Goal: Information Seeking & Learning: Learn about a topic

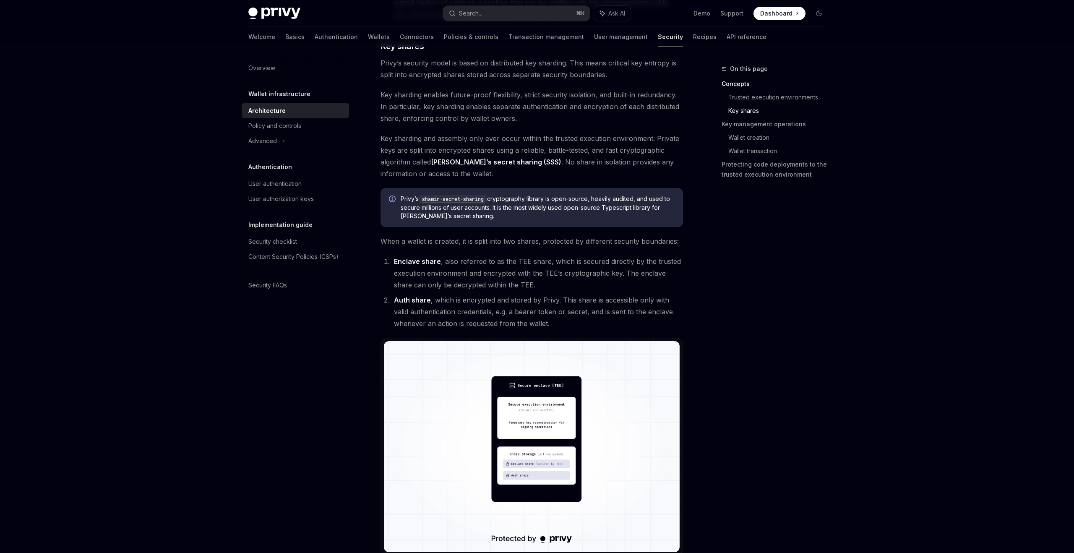
scroll to position [381, 0]
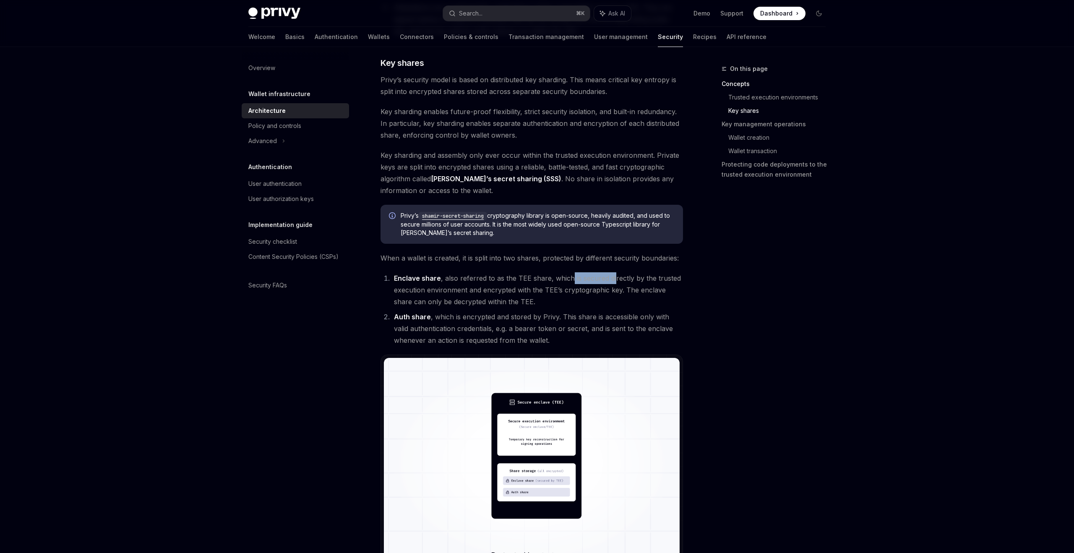
drag, startPoint x: 569, startPoint y: 281, endPoint x: 623, endPoint y: 281, distance: 54.5
click at [621, 281] on li "Enclave share , also referred to as the TEE share, which is secured directly by…" at bounding box center [536, 289] width 291 height 35
drag, startPoint x: 568, startPoint y: 290, endPoint x: 637, endPoint y: 292, distance: 68.4
click at [633, 292] on li "Enclave share , also referred to as the TEE share, which is secured directly by…" at bounding box center [536, 289] width 291 height 35
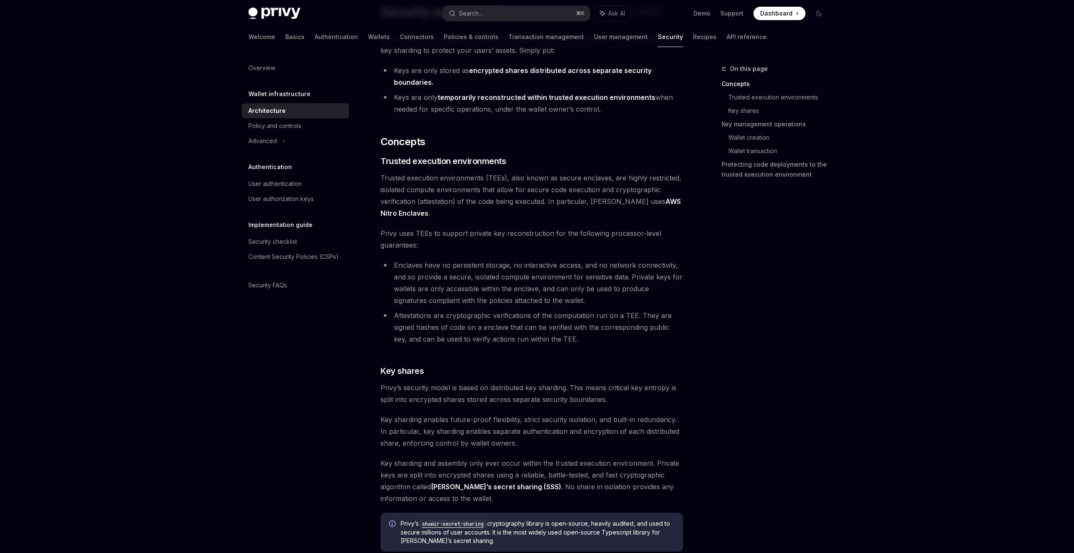
scroll to position [83, 0]
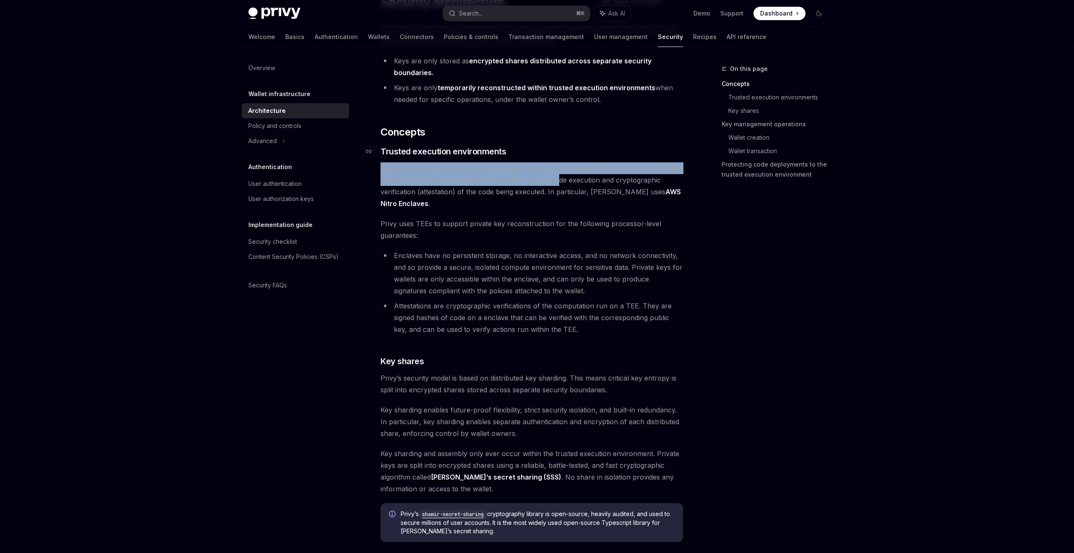
drag, startPoint x: 557, startPoint y: 185, endPoint x: 515, endPoint y: 150, distance: 55.4
drag, startPoint x: 468, startPoint y: 192, endPoint x: 418, endPoint y: 171, distance: 54.9
click at [418, 171] on span "Trusted execution environments (TEEs), also known as secure enclaves, are highl…" at bounding box center [531, 185] width 302 height 47
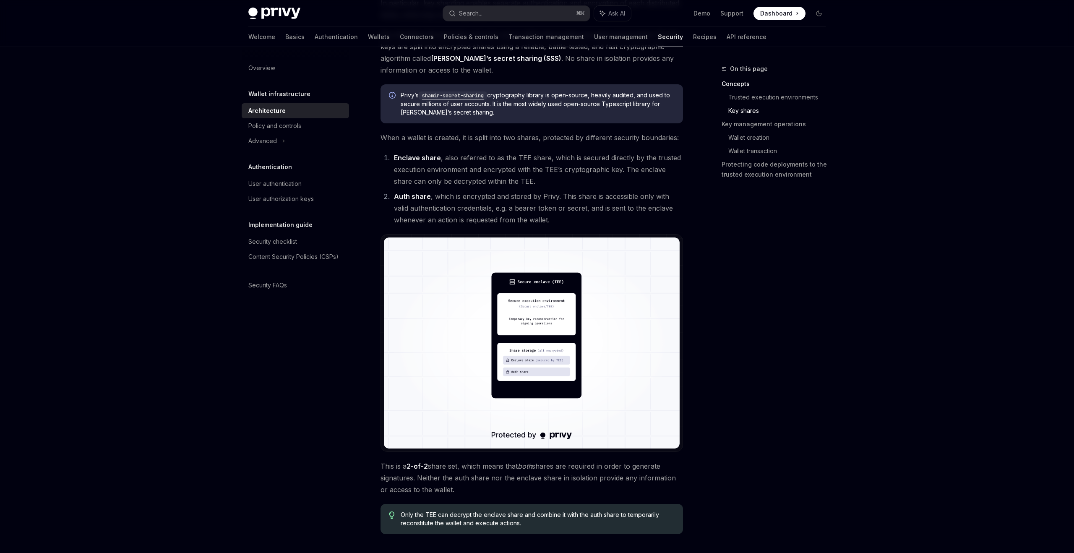
scroll to position [574, 0]
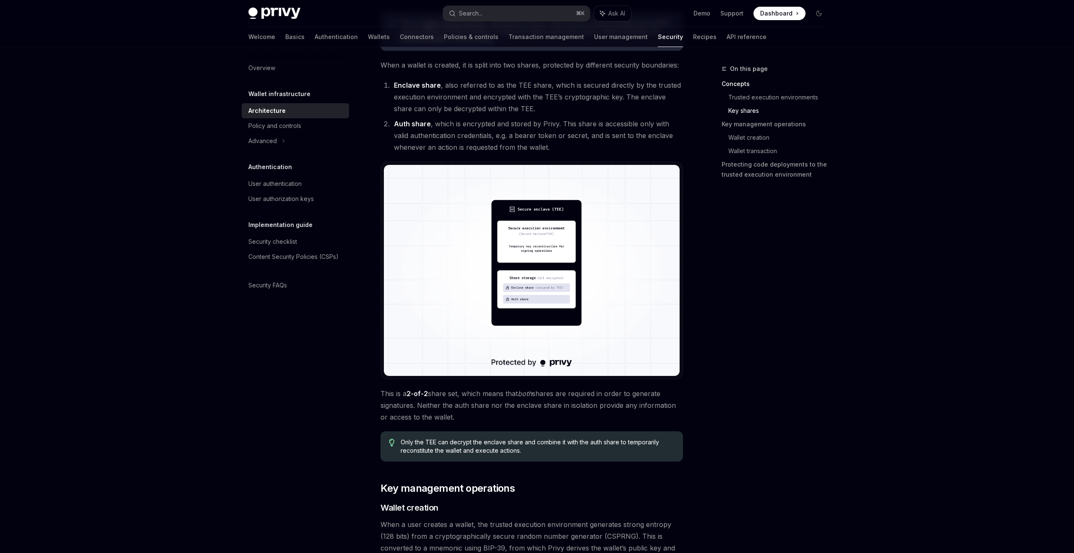
type textarea "*"
